Goal: Find specific page/section: Find specific page/section

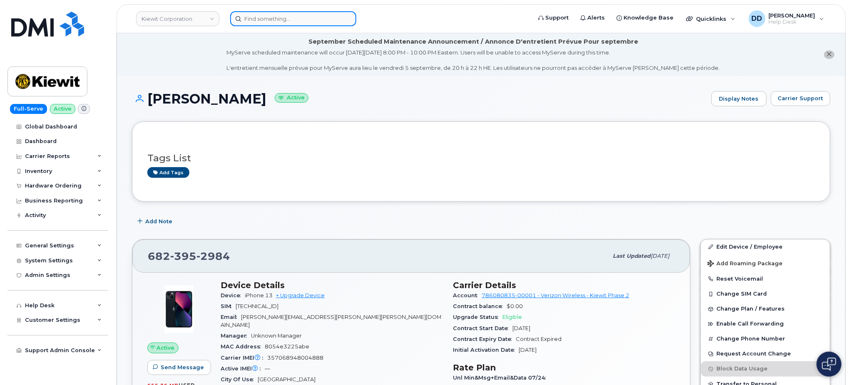
click at [264, 18] on input at bounding box center [293, 18] width 126 height 15
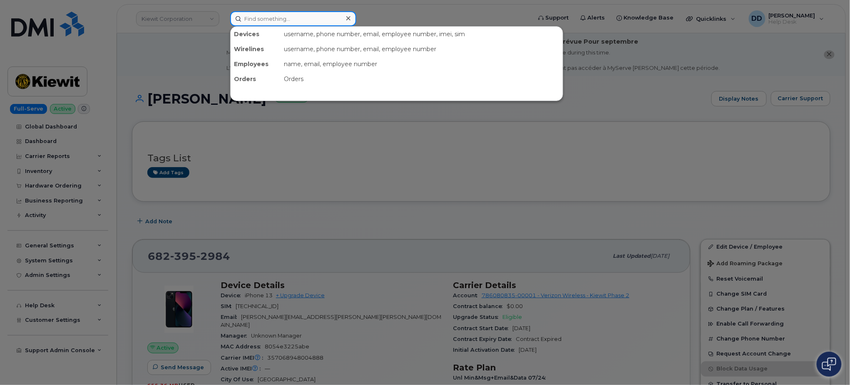
paste input "Craig Jeffers"
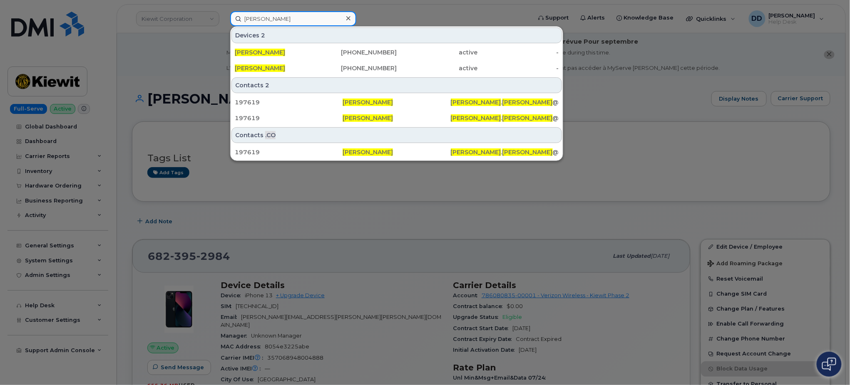
drag, startPoint x: 297, startPoint y: 22, endPoint x: 162, endPoint y: 19, distance: 134.9
click at [223, 19] on div "Craig Jeffers Devices 2 CRAIG JEFFERS 986-279-2990 active - CRAIG JEFFERS 402-7…" at bounding box center [377, 18] width 309 height 15
paste input "TYLER MENG"
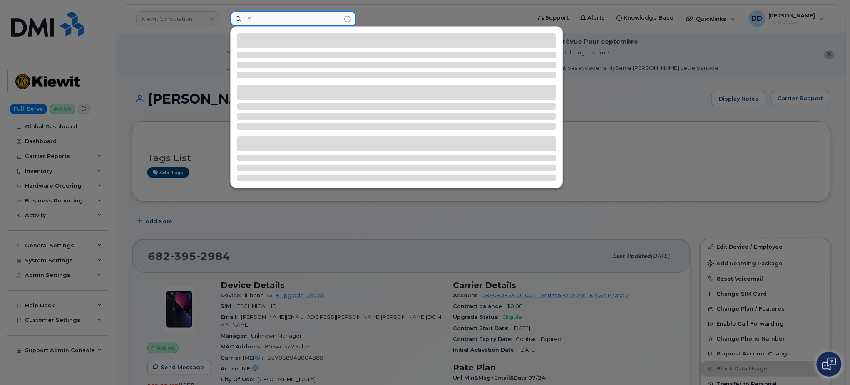
type input "T"
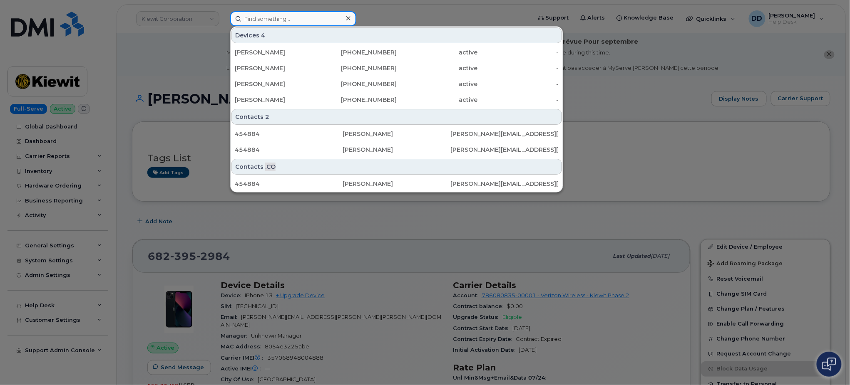
click at [283, 18] on input at bounding box center [293, 18] width 126 height 15
paste input "(561) 709-9303"
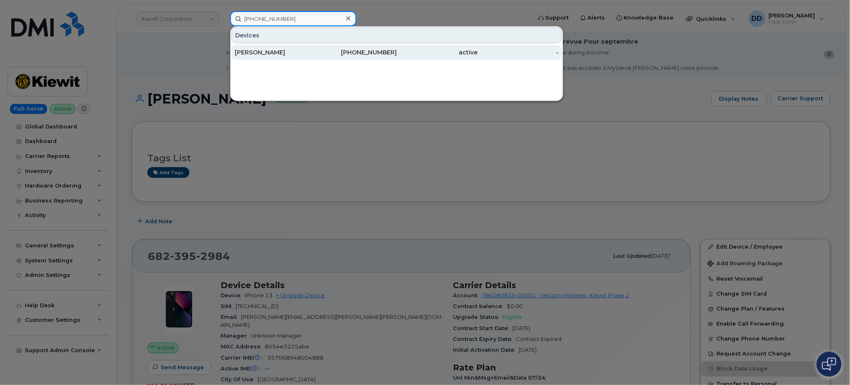
type input "(561) 709-9303"
click at [282, 50] on div "Betsy Moreno" at bounding box center [275, 52] width 81 height 8
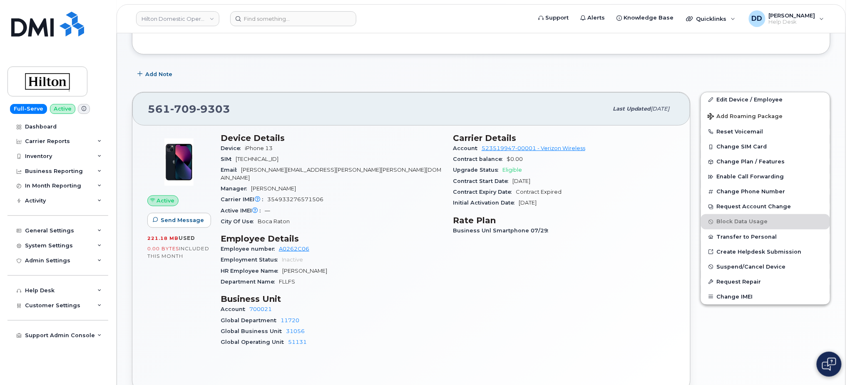
scroll to position [166, 0]
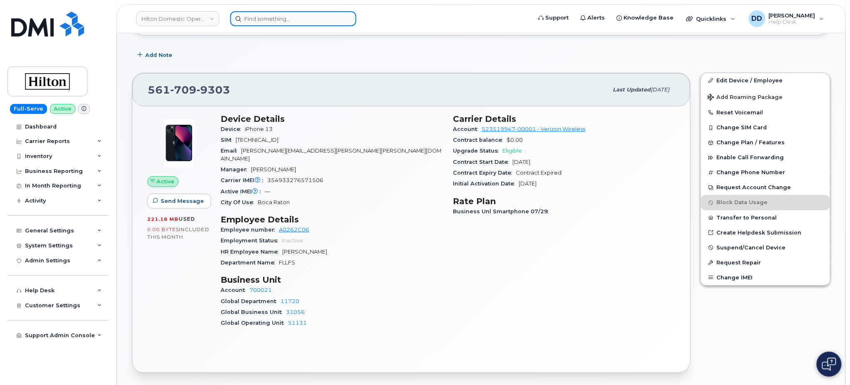
click at [304, 19] on input at bounding box center [293, 18] width 126 height 15
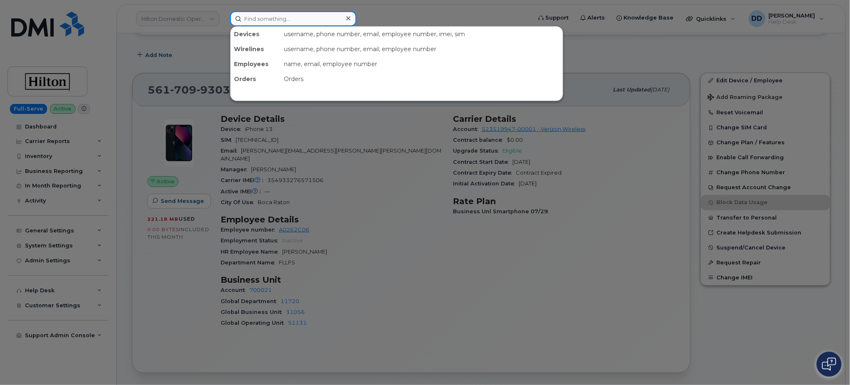
paste input "[PHONE_NUMBER]"
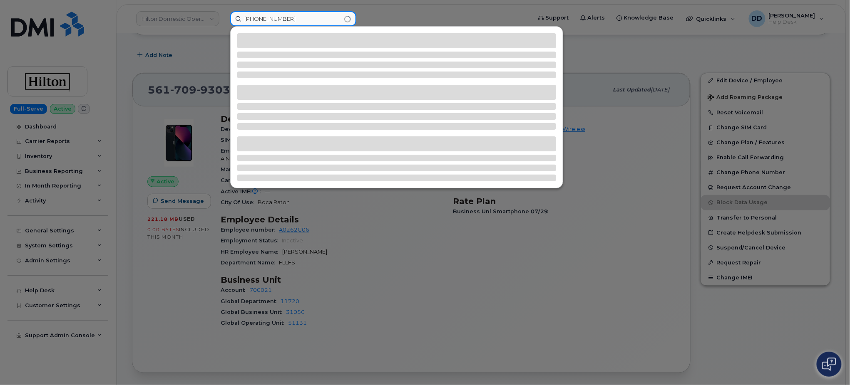
type input "561-709-9303"
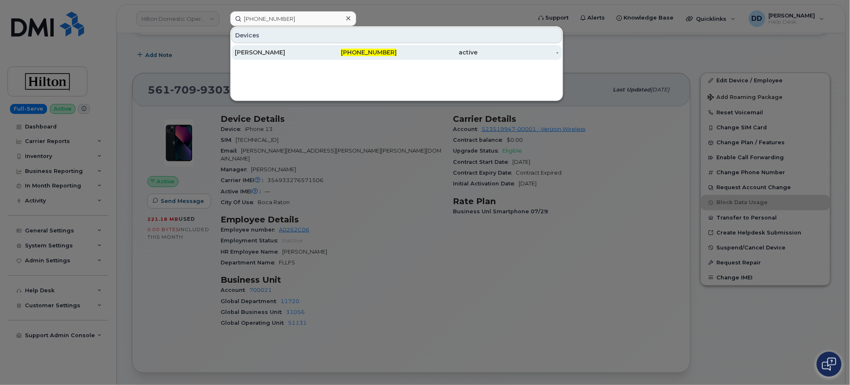
click at [326, 50] on div "561-709-9303" at bounding box center [356, 52] width 81 height 8
click at [406, 54] on div "active" at bounding box center [437, 52] width 81 height 8
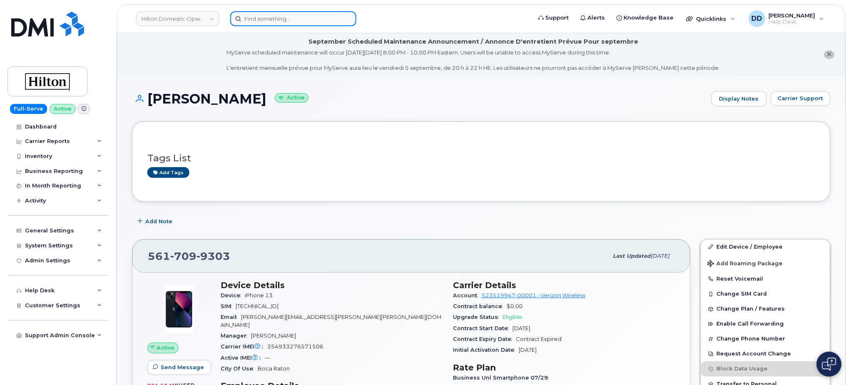
click at [270, 25] on input at bounding box center [293, 18] width 126 height 15
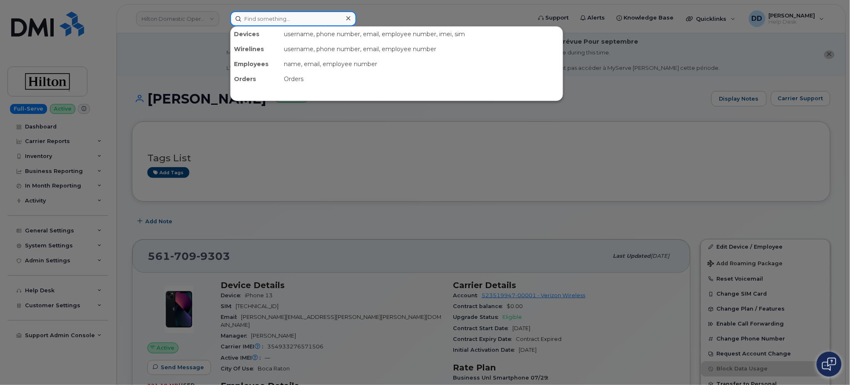
paste input "Omar Huerta"
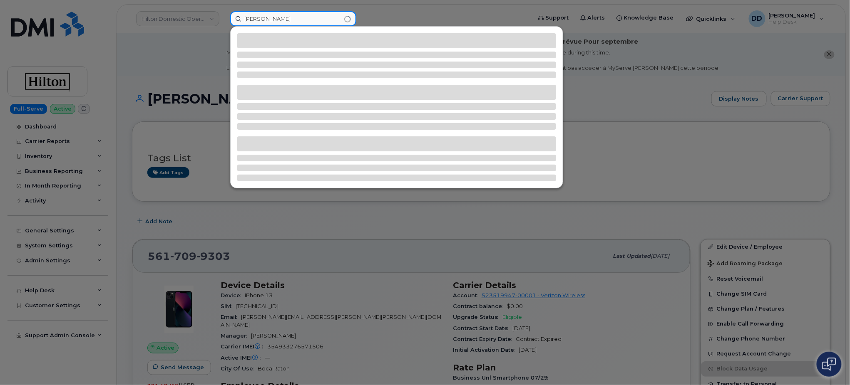
type input "Omar Huerta"
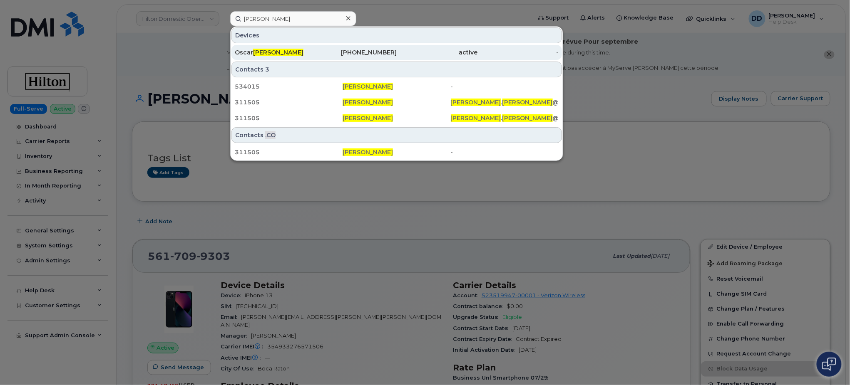
click at [294, 50] on div "Oscar Omar Huerta" at bounding box center [275, 52] width 81 height 8
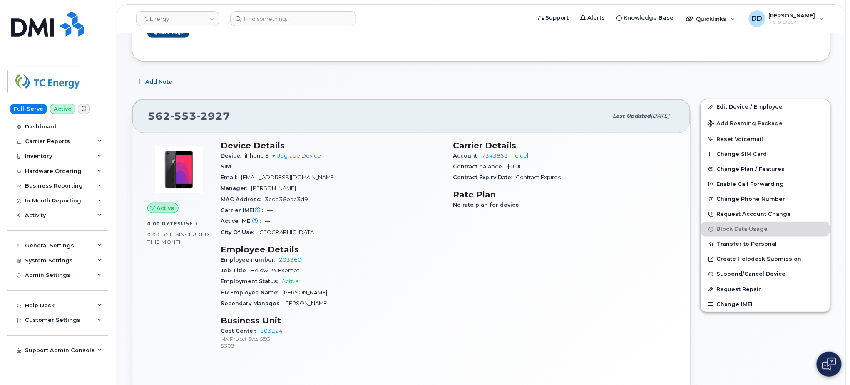
scroll to position [155, 0]
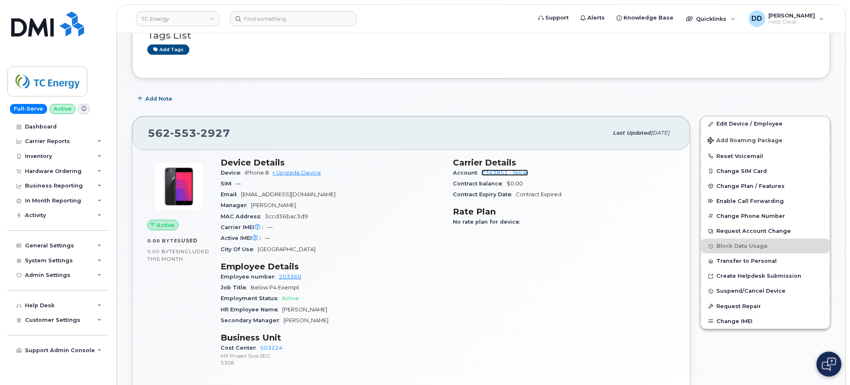
click at [520, 175] on link "7343851 - Telcel" at bounding box center [505, 173] width 47 height 6
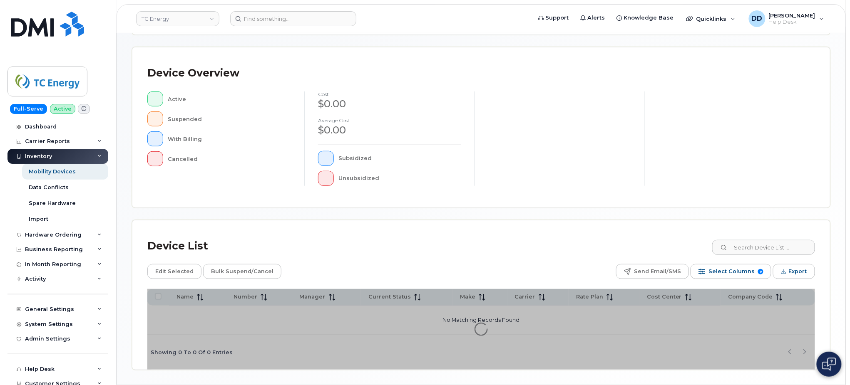
scroll to position [187, 0]
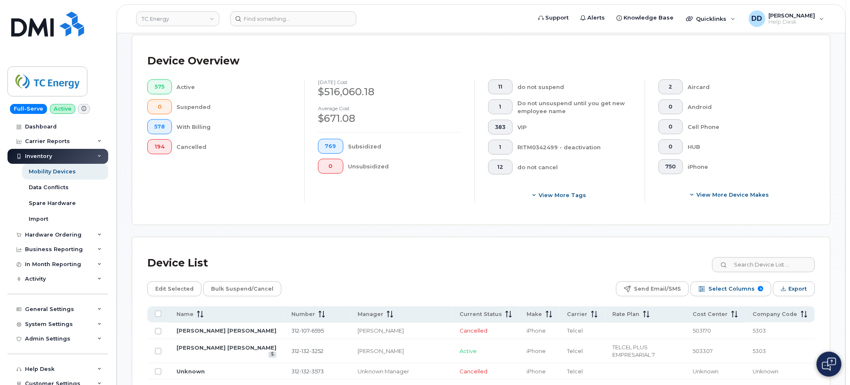
scroll to position [230, 0]
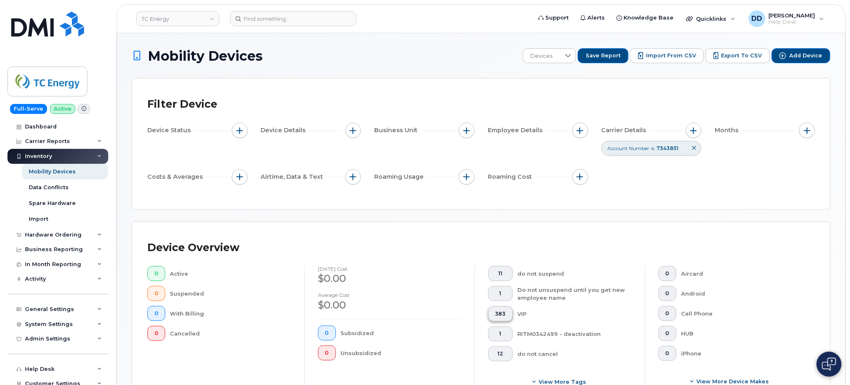
click at [505, 314] on button "383" at bounding box center [500, 314] width 25 height 15
